Goal: Check status: Check status

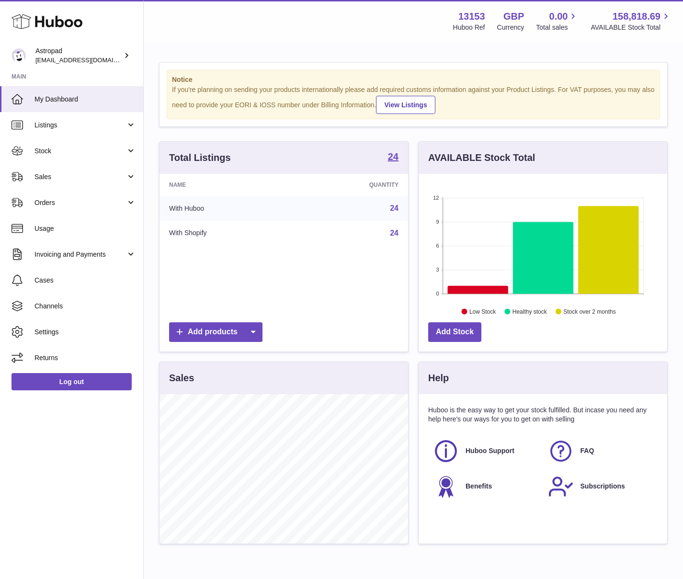
scroll to position [149, 249]
click at [66, 198] on span "Orders" at bounding box center [80, 202] width 92 height 9
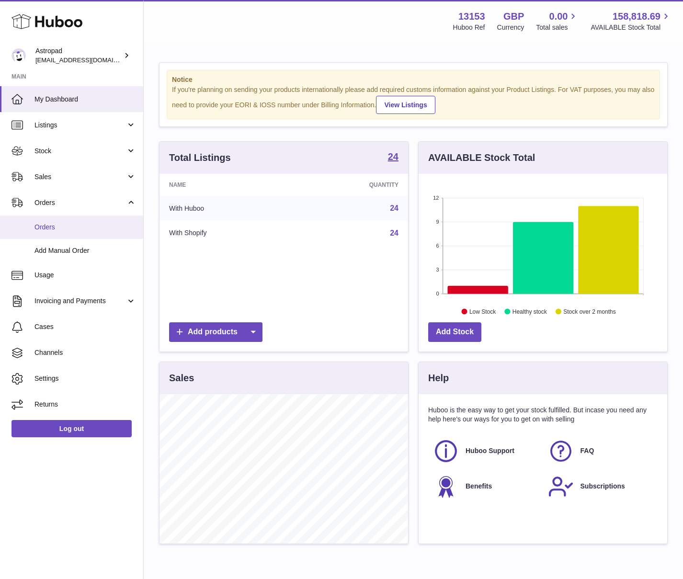
click at [46, 225] on span "Orders" at bounding box center [85, 227] width 102 height 9
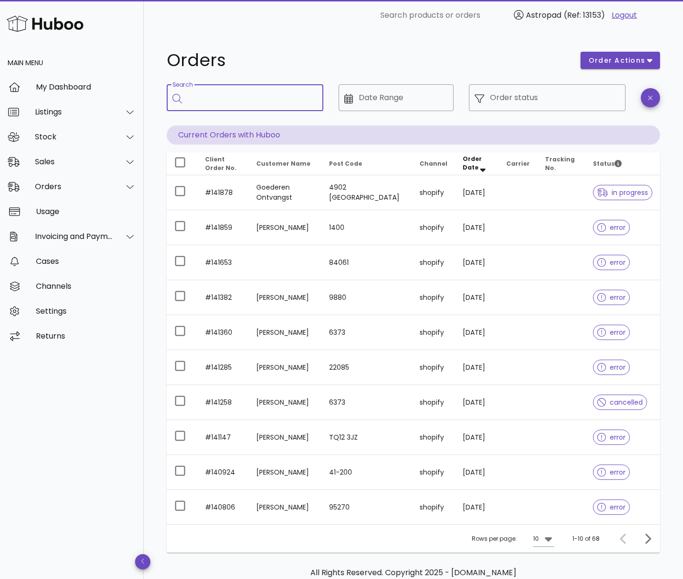
click at [236, 101] on input "Search" at bounding box center [252, 97] width 128 height 15
type input "******"
click at [105, 157] on div "Sales" at bounding box center [74, 161] width 78 height 9
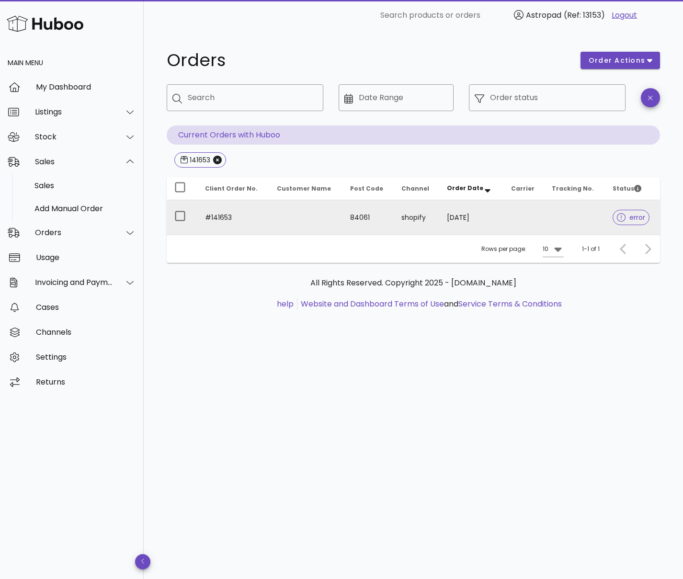
click at [229, 215] on td "#141653" at bounding box center [233, 217] width 72 height 34
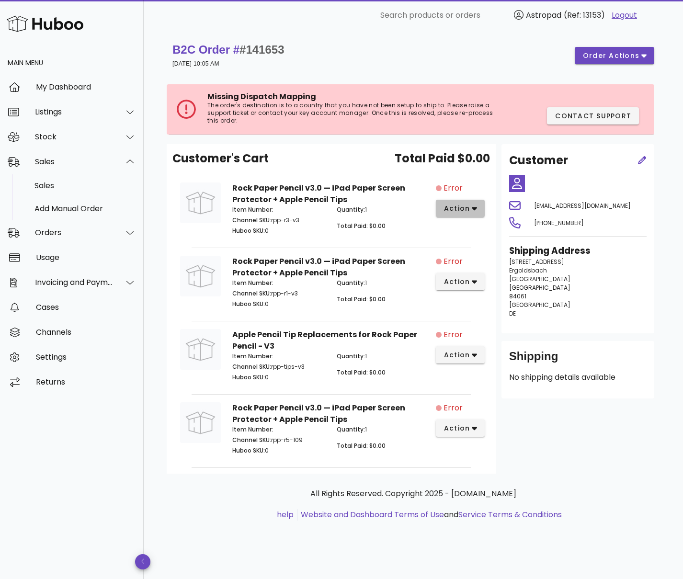
click at [464, 210] on span "action" at bounding box center [457, 209] width 27 height 10
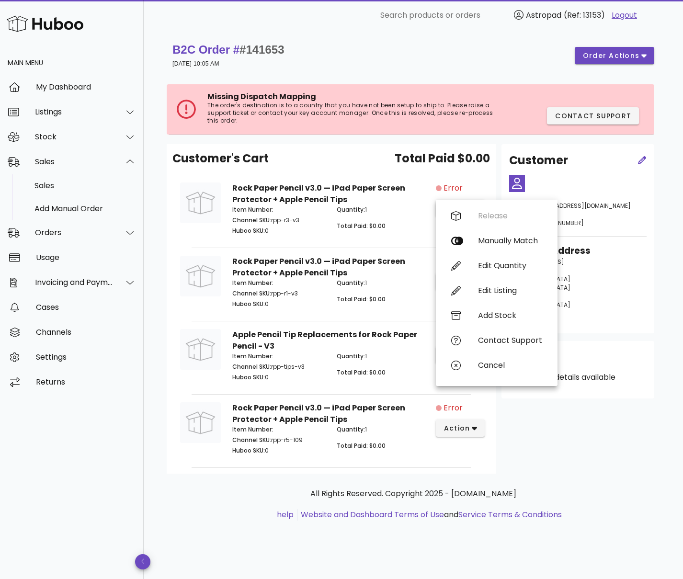
click at [157, 179] on div "B2C Order # #141653 [DATE] 10:05 AM order actions Missing Dispatch Mapping The …" at bounding box center [413, 291] width 539 height 521
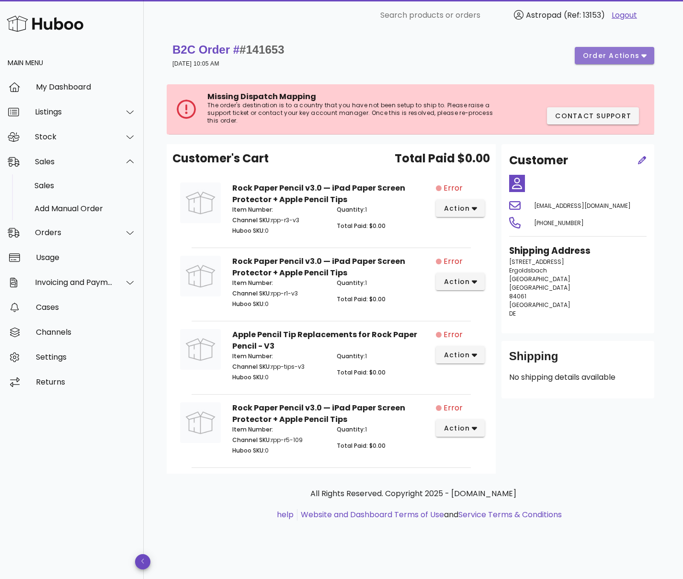
click at [644, 57] on icon "button" at bounding box center [643, 56] width 5 height 3
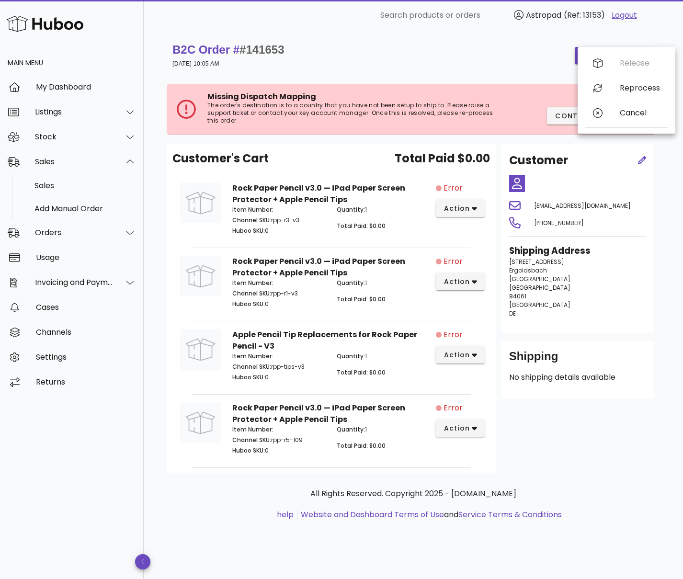
click at [522, 65] on div "B2C Order # #141653 [DATE] 10:05 AM order actions" at bounding box center [413, 55] width 482 height 27
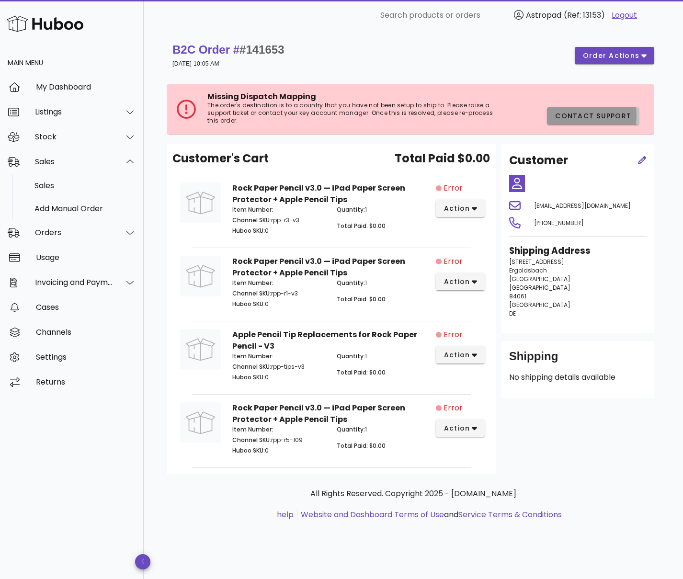
click at [566, 116] on span "Contact Support" at bounding box center [593, 116] width 77 height 10
